Goal: Task Accomplishment & Management: Manage account settings

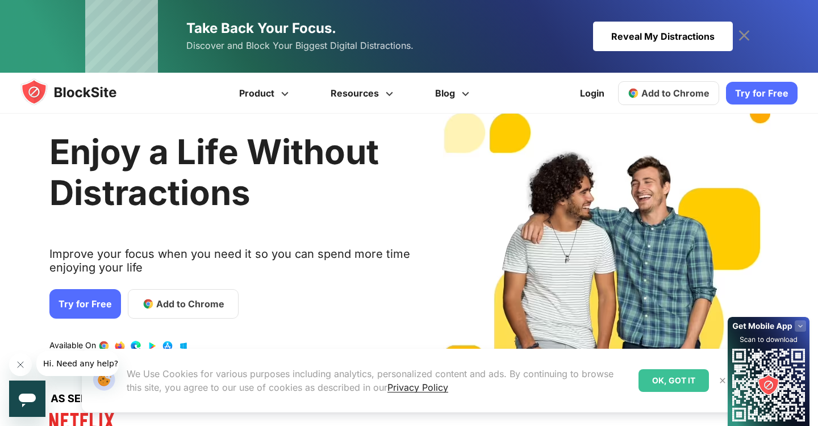
scroll to position [31, 0]
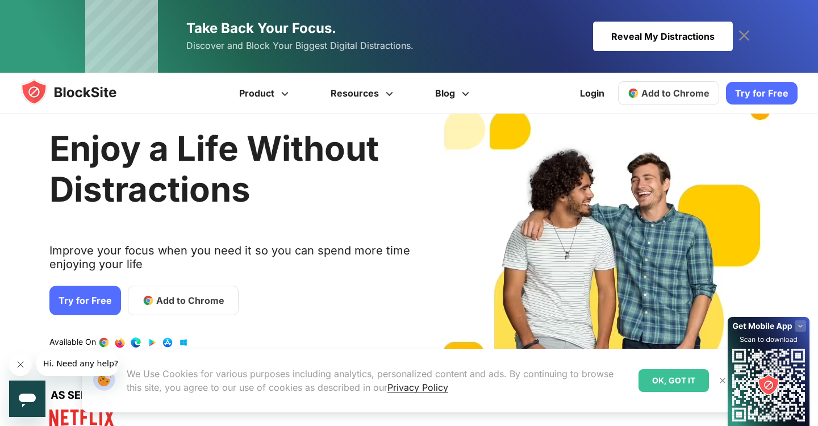
click at [719, 379] on img at bounding box center [722, 380] width 9 height 9
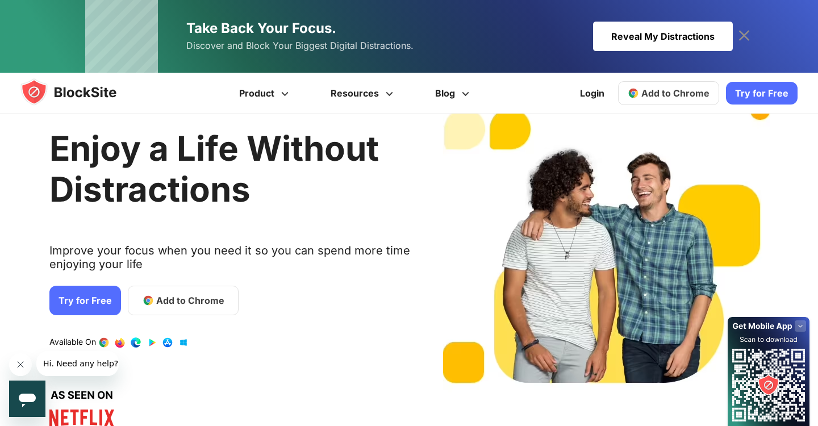
click at [804, 327] on rect at bounding box center [800, 325] width 11 height 11
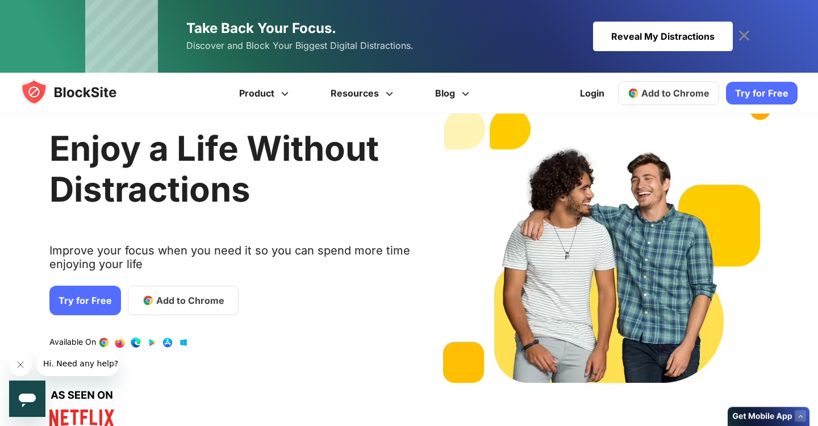
scroll to position [0, 0]
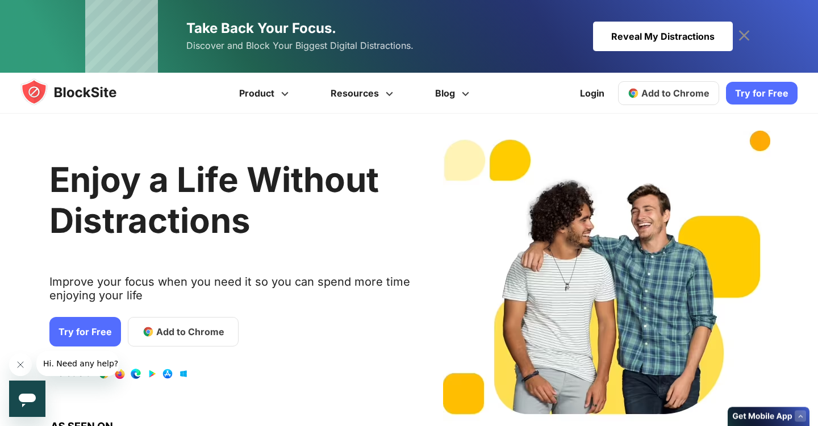
click at [27, 362] on button "Close message from company" at bounding box center [20, 364] width 23 height 23
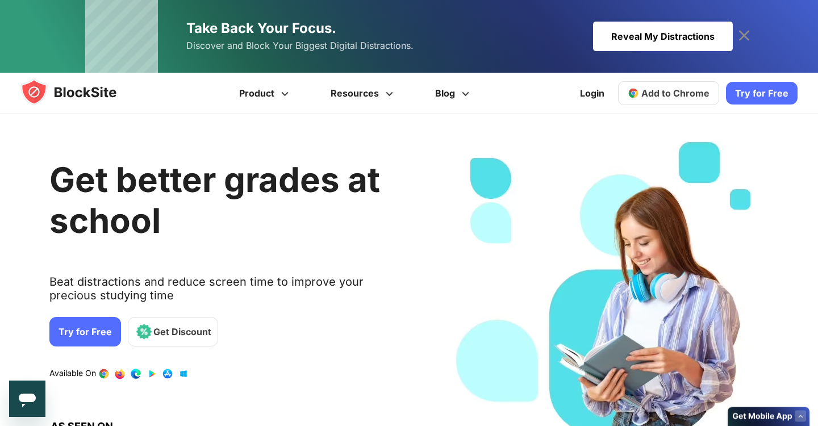
click at [742, 34] on icon at bounding box center [744, 36] width 18 height 18
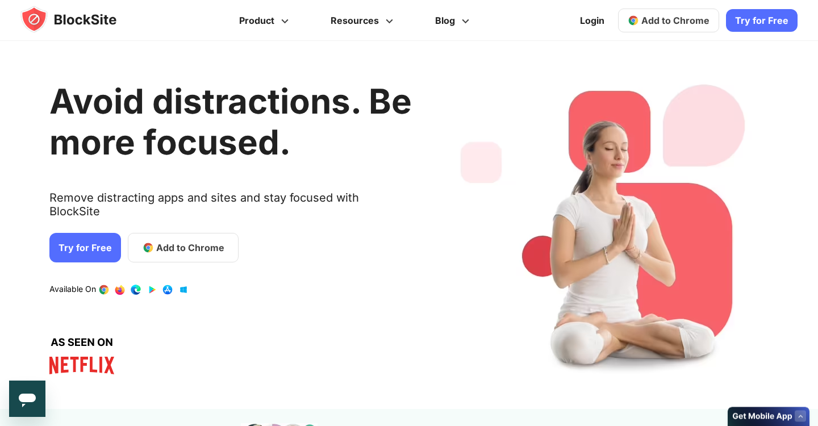
click at [664, 23] on span "Add to Chrome" at bounding box center [675, 20] width 68 height 11
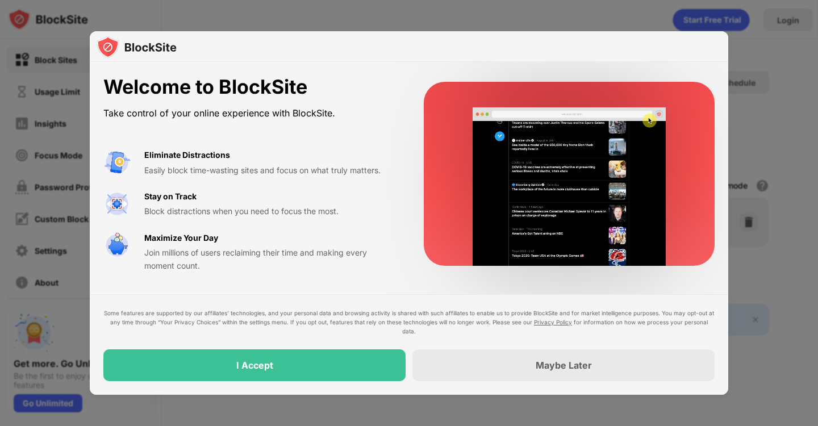
click at [752, 75] on div at bounding box center [409, 213] width 818 height 426
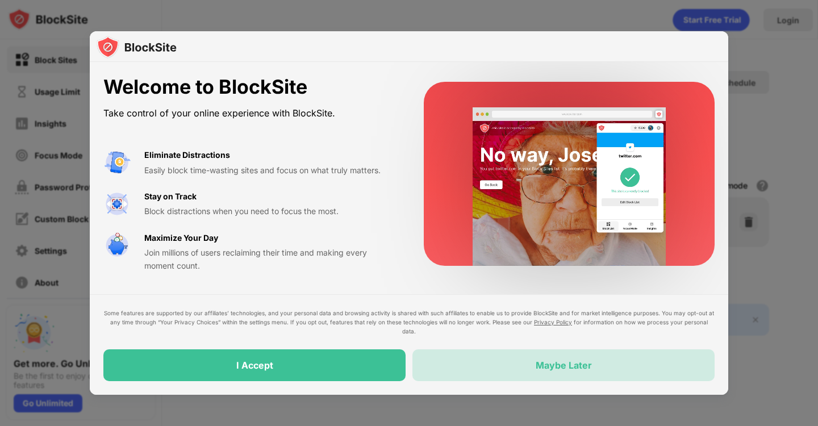
click at [449, 369] on div "Maybe Later" at bounding box center [563, 365] width 302 height 32
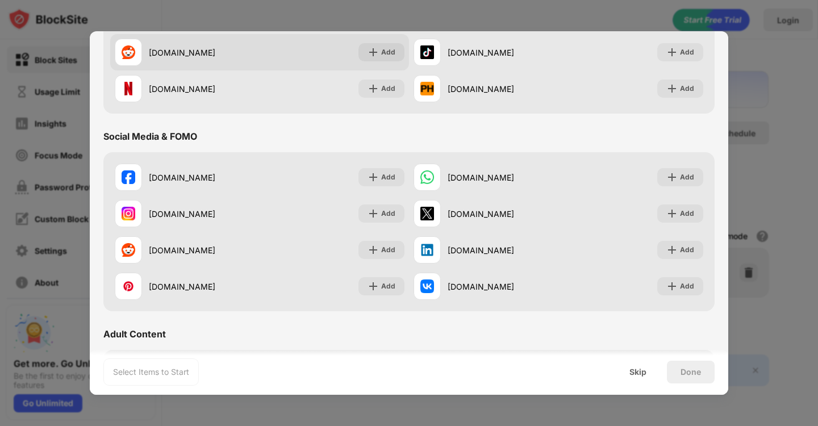
scroll to position [218, 0]
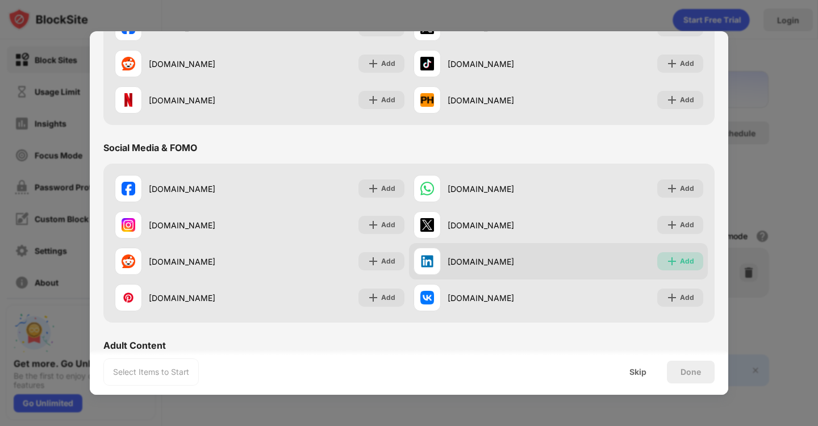
click at [665, 257] on div "Add" at bounding box center [680, 261] width 46 height 18
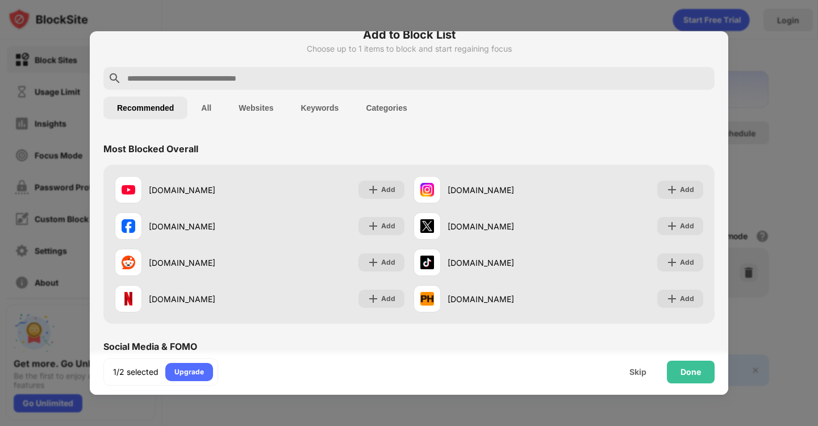
scroll to position [0, 0]
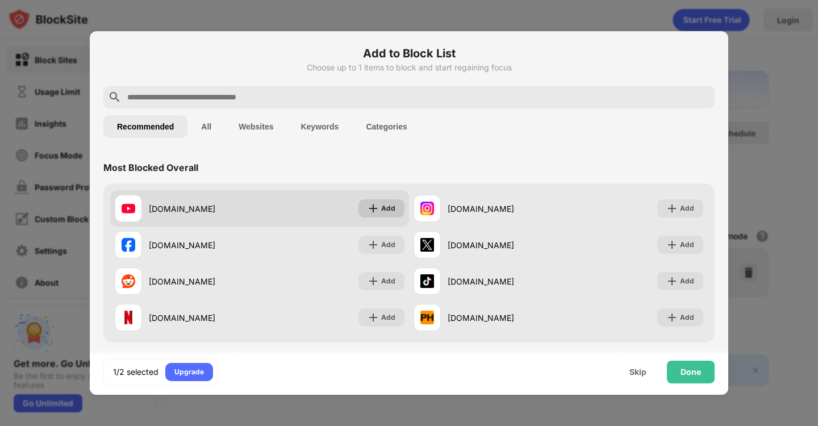
click at [373, 207] on img at bounding box center [373, 208] width 11 height 11
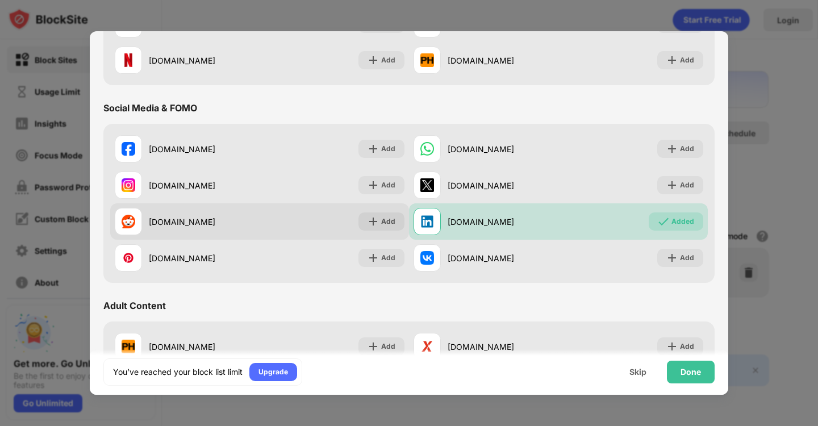
scroll to position [261, 0]
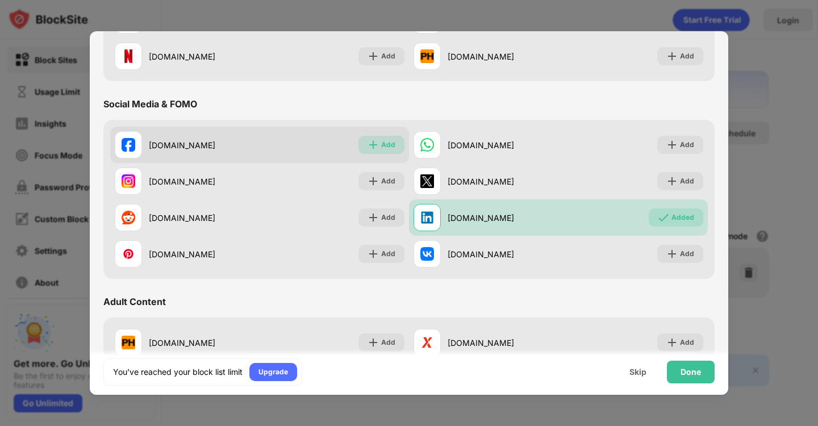
click at [387, 145] on div "Add" at bounding box center [388, 144] width 14 height 11
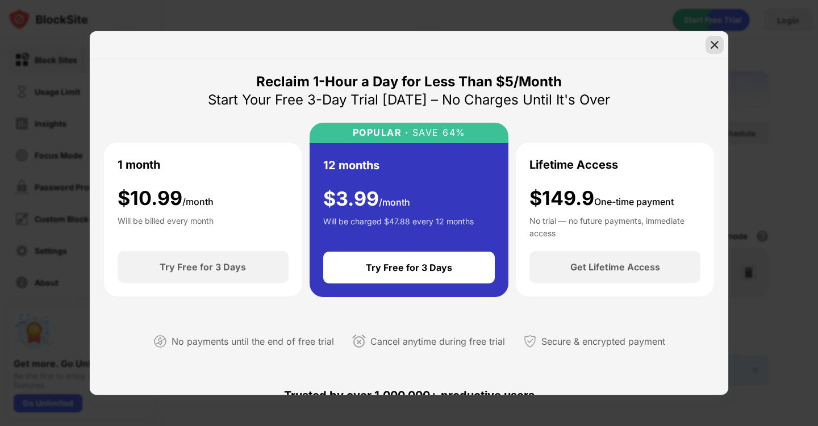
click at [714, 43] on img at bounding box center [714, 44] width 11 height 11
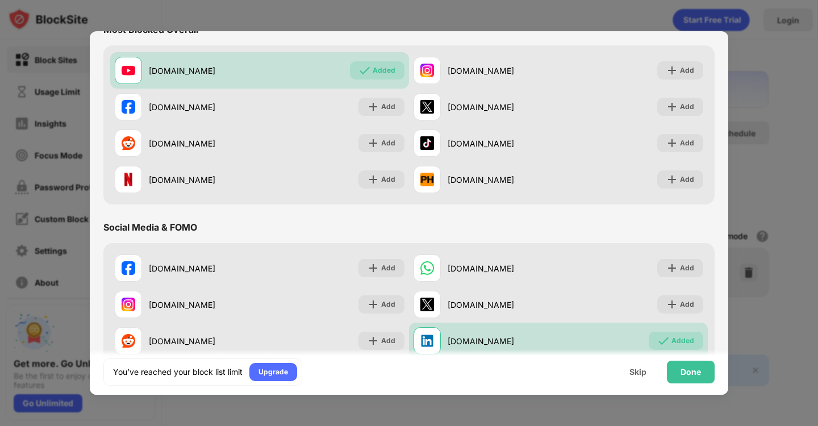
scroll to position [139, 0]
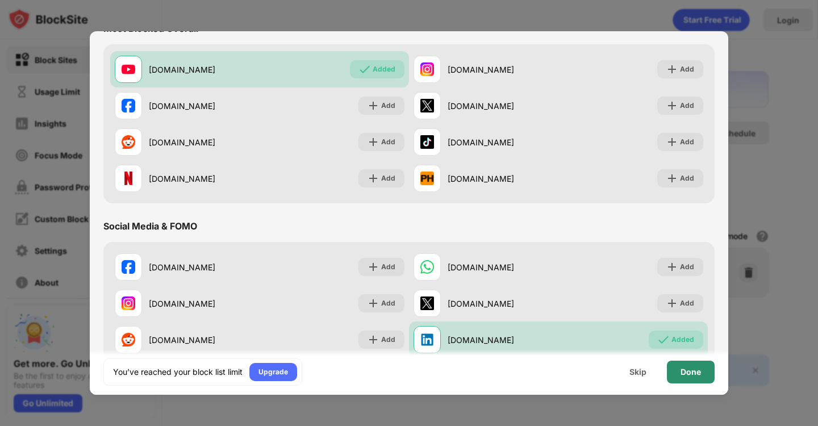
click at [694, 368] on div "Done" at bounding box center [691, 372] width 20 height 9
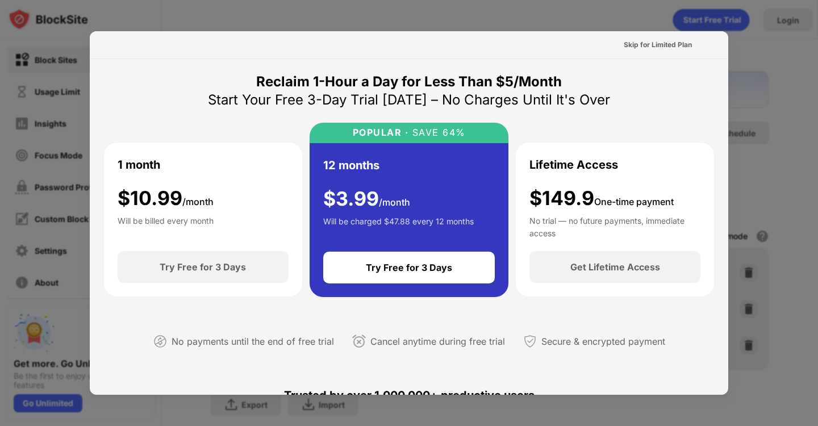
click at [650, 96] on div "Reclaim 1-Hour a Day for Less Than $5/Month Start Your Free 3-Day Trial Today –…" at bounding box center [408, 220] width 611 height 295
click at [742, 47] on div at bounding box center [409, 213] width 818 height 426
click at [690, 45] on div "Skip for Limited Plan" at bounding box center [658, 44] width 68 height 11
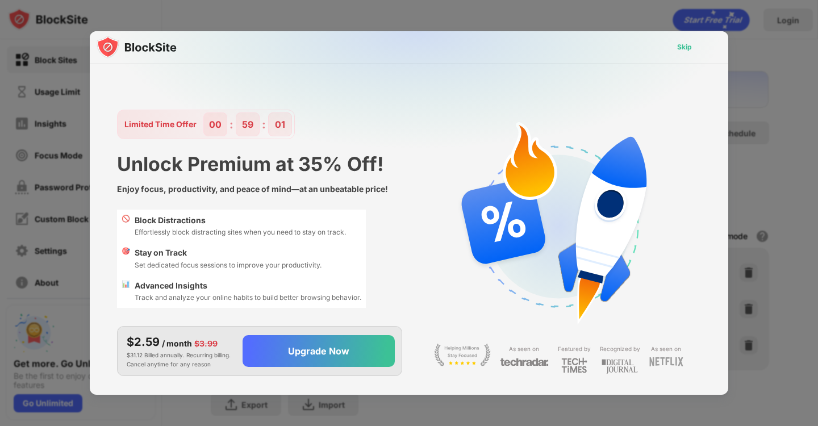
click at [678, 45] on div "Skip" at bounding box center [684, 46] width 15 height 11
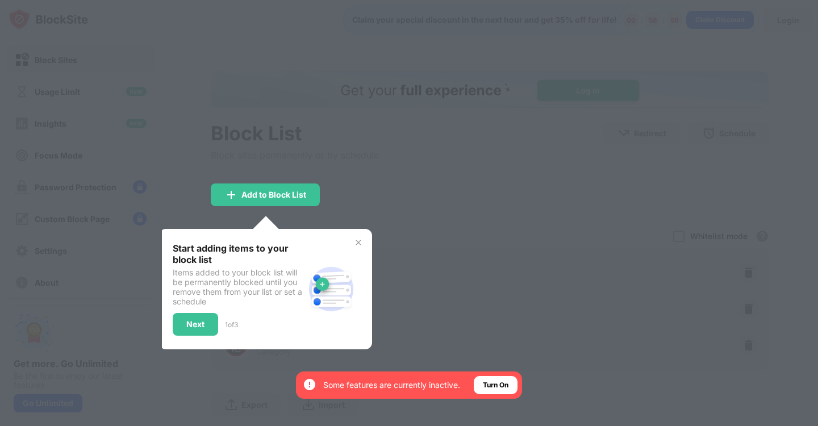
click at [361, 239] on img at bounding box center [358, 242] width 9 height 9
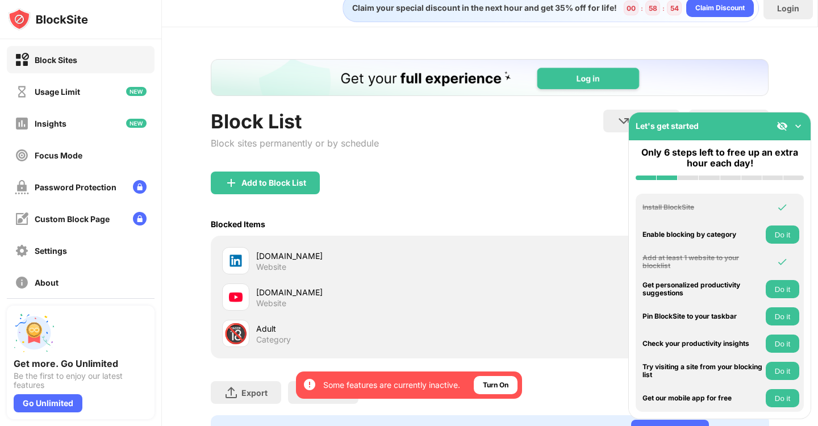
scroll to position [13, 0]
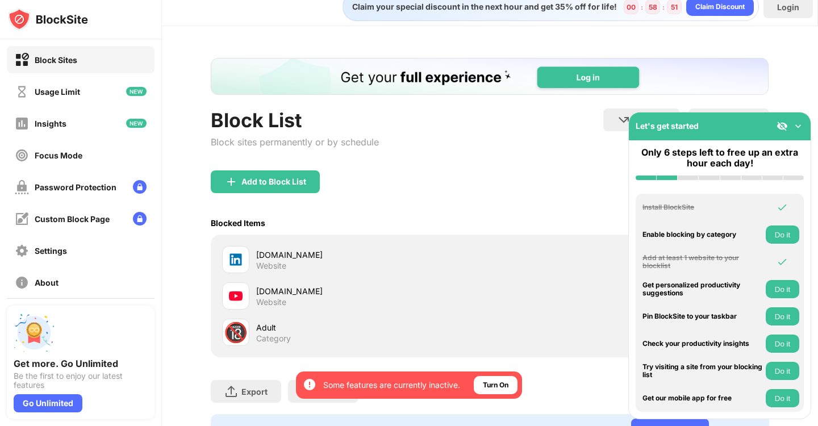
click at [802, 122] on img at bounding box center [797, 125] width 11 height 11
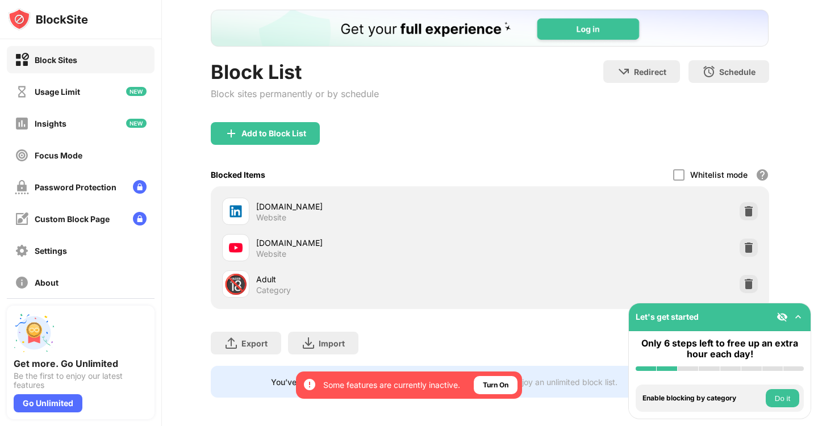
scroll to position [64, 0]
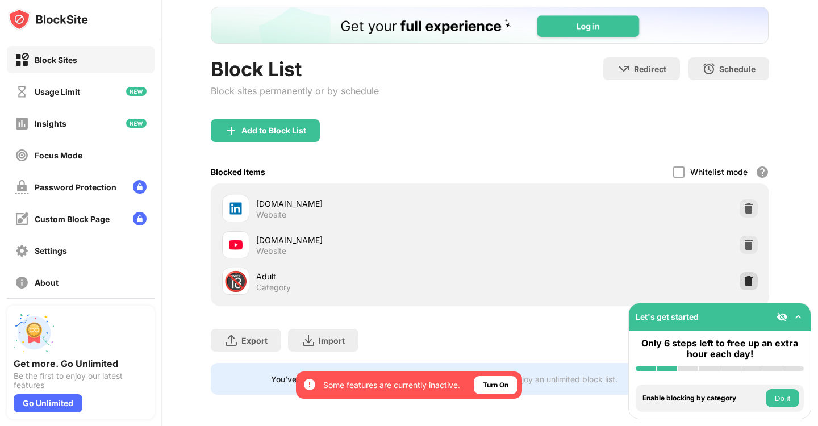
click at [752, 282] on img at bounding box center [748, 281] width 11 height 11
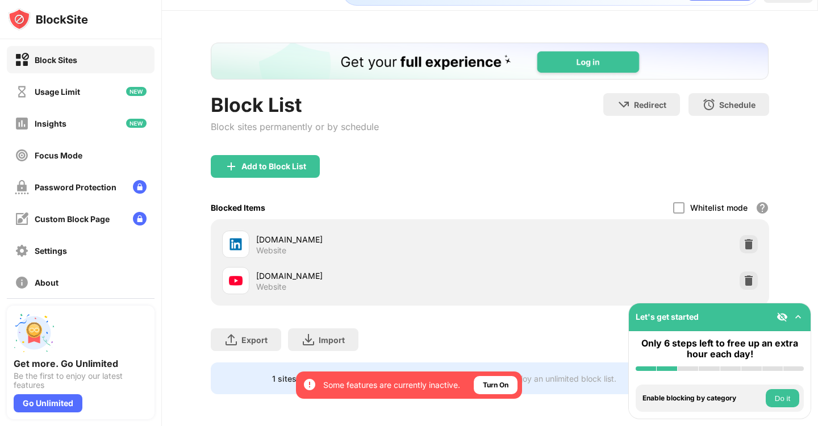
scroll to position [28, 0]
click at [798, 317] on img at bounding box center [797, 316] width 11 height 11
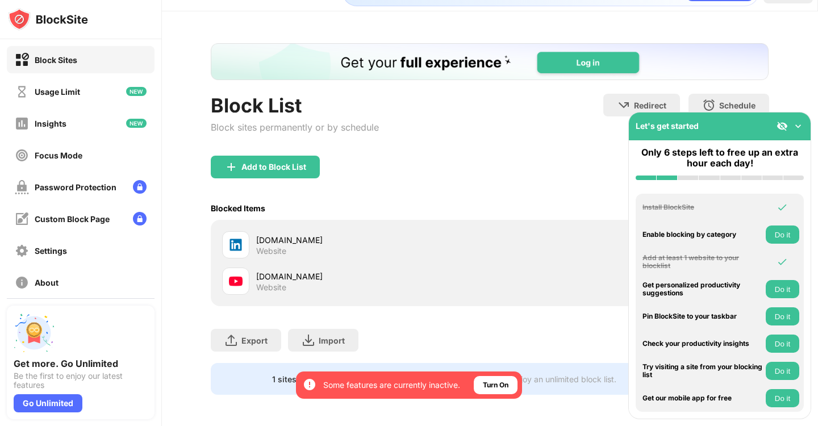
click at [798, 128] on img at bounding box center [797, 125] width 11 height 11
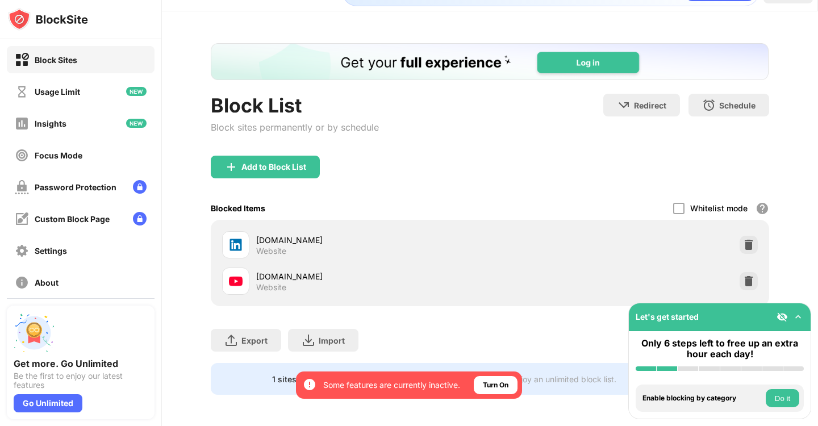
scroll to position [0, 0]
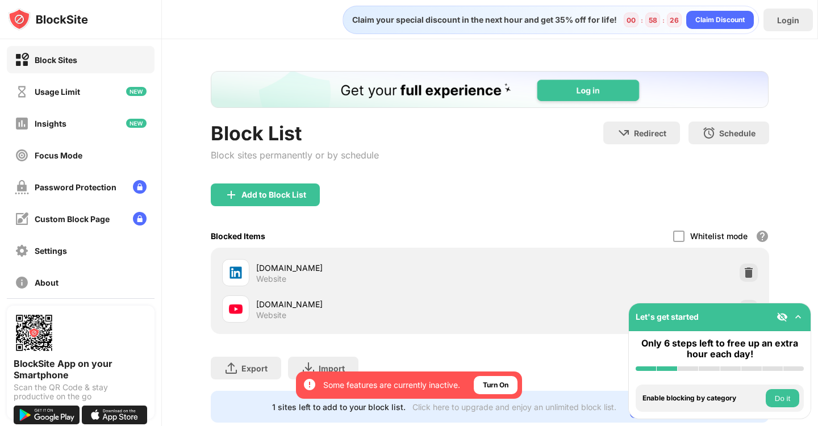
scroll to position [28, 0]
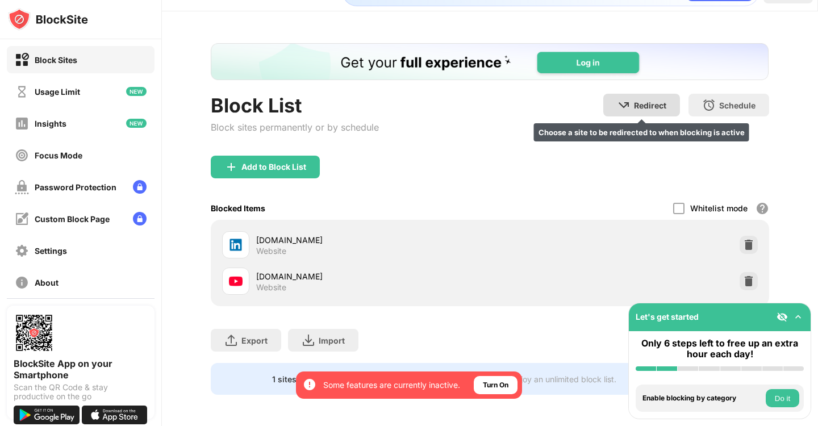
click at [655, 111] on div "Redirect Choose a site to be redirected to when blocking is active" at bounding box center [641, 105] width 77 height 23
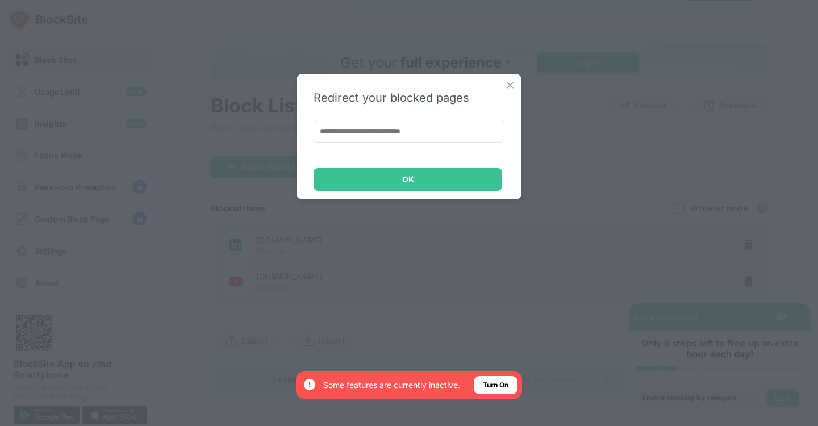
click at [447, 122] on input at bounding box center [409, 131] width 191 height 23
type input "*********"
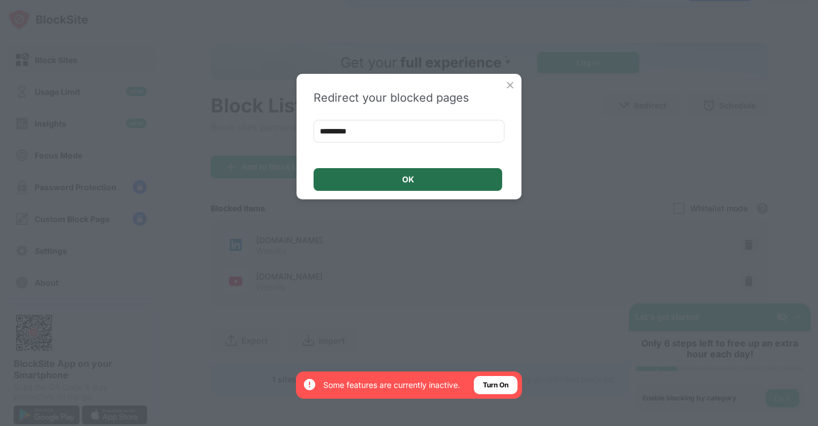
click at [447, 185] on div "OK" at bounding box center [408, 179] width 189 height 23
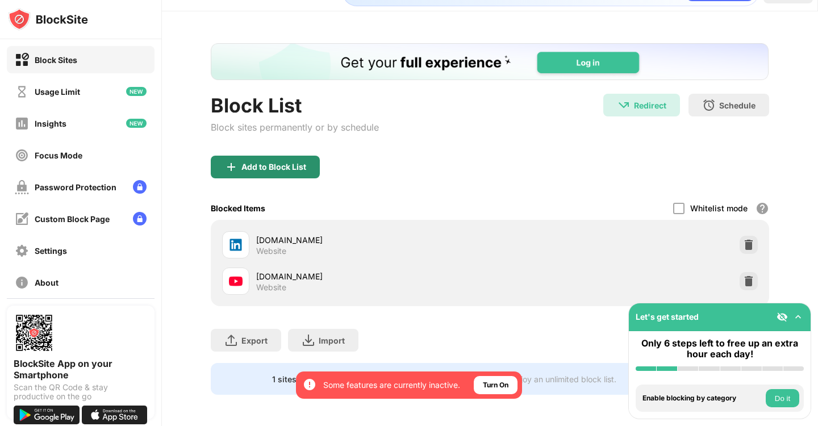
scroll to position [0, 0]
